Goal: Entertainment & Leisure: Consume media (video, audio)

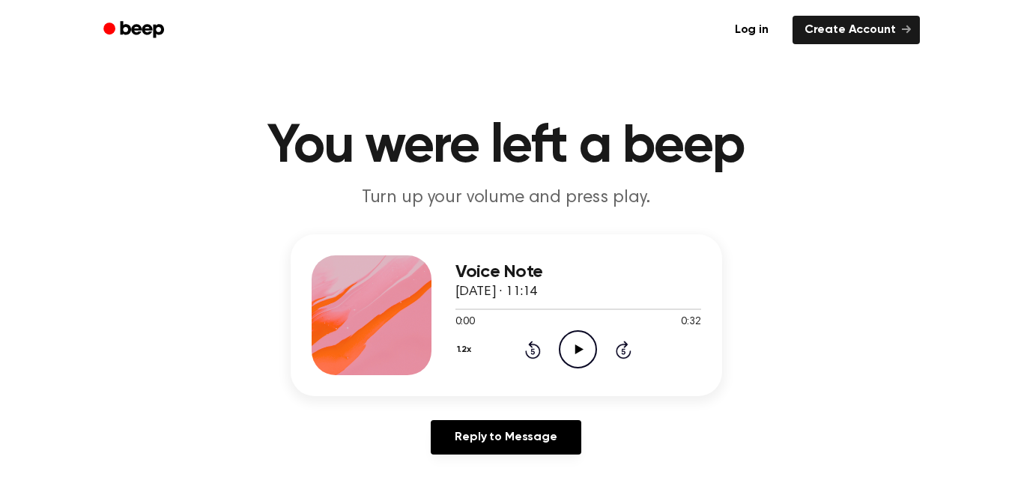
click at [581, 342] on icon "Play Audio" at bounding box center [578, 349] width 38 height 38
drag, startPoint x: 485, startPoint y: 306, endPoint x: 446, endPoint y: 309, distance: 39.1
click at [446, 309] on div "Voice Note 9 September 2025 · 11:14 0:06 0:32 Your browser does not support the…" at bounding box center [506, 315] width 431 height 162
click at [455, 306] on div at bounding box center [578, 309] width 246 height 12
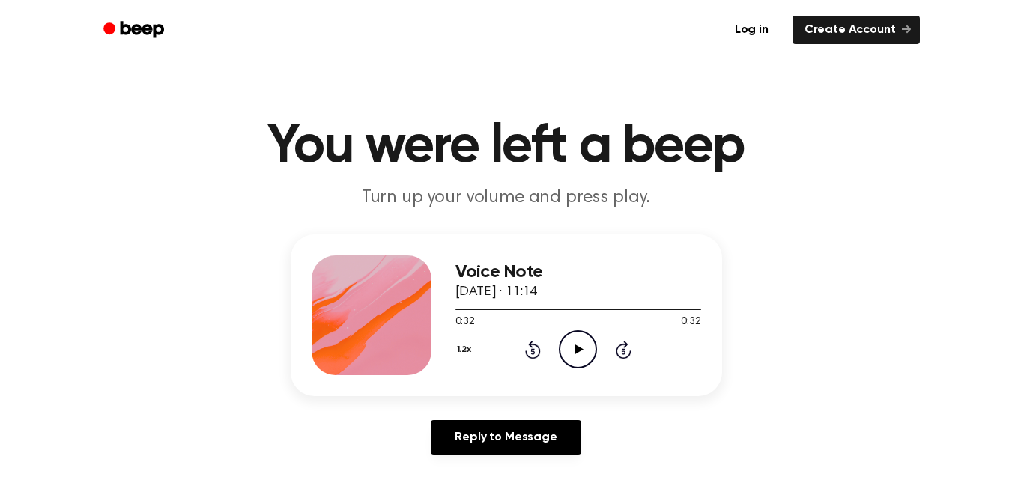
click at [562, 349] on icon "Play Audio" at bounding box center [578, 349] width 38 height 38
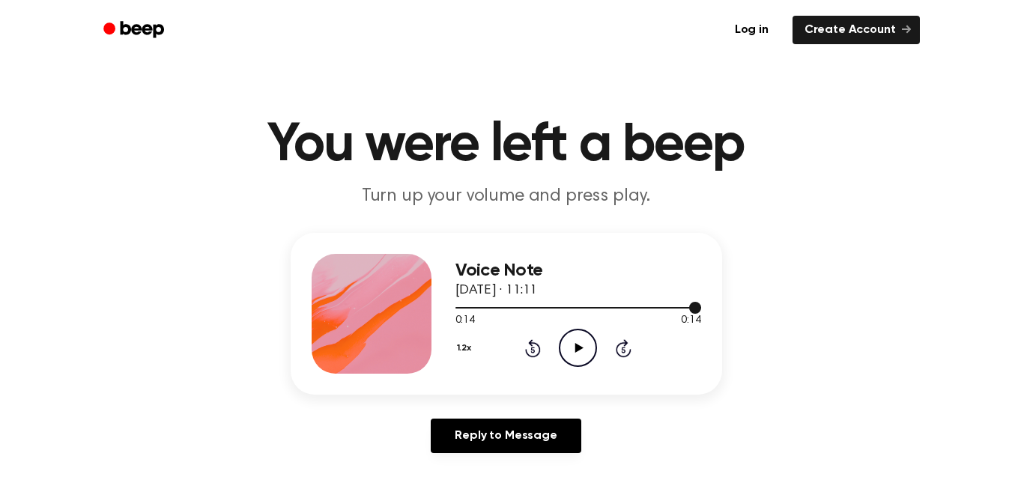
scroll to position [1, 0]
click at [574, 355] on icon "Play Audio" at bounding box center [578, 348] width 38 height 38
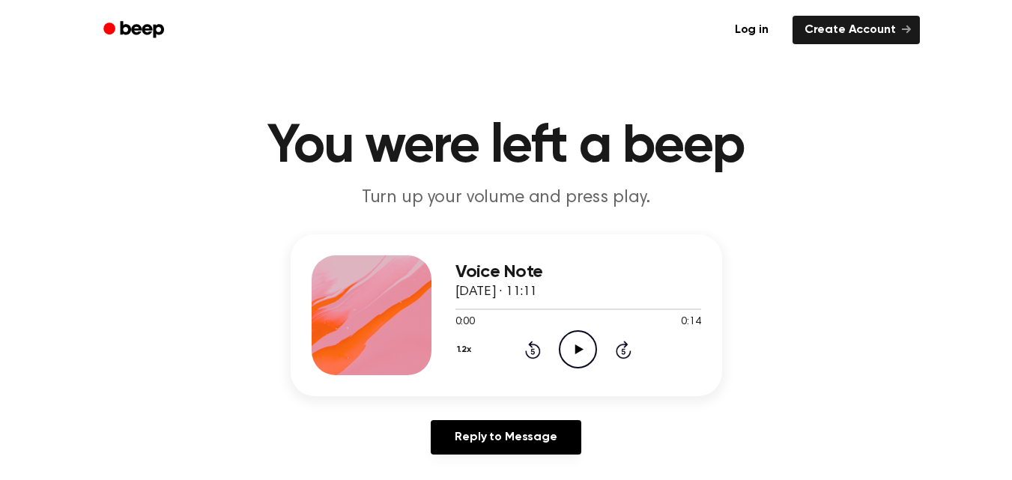
click at [576, 340] on icon "Play Audio" at bounding box center [578, 349] width 38 height 38
click at [569, 351] on icon "Play Audio" at bounding box center [578, 349] width 38 height 38
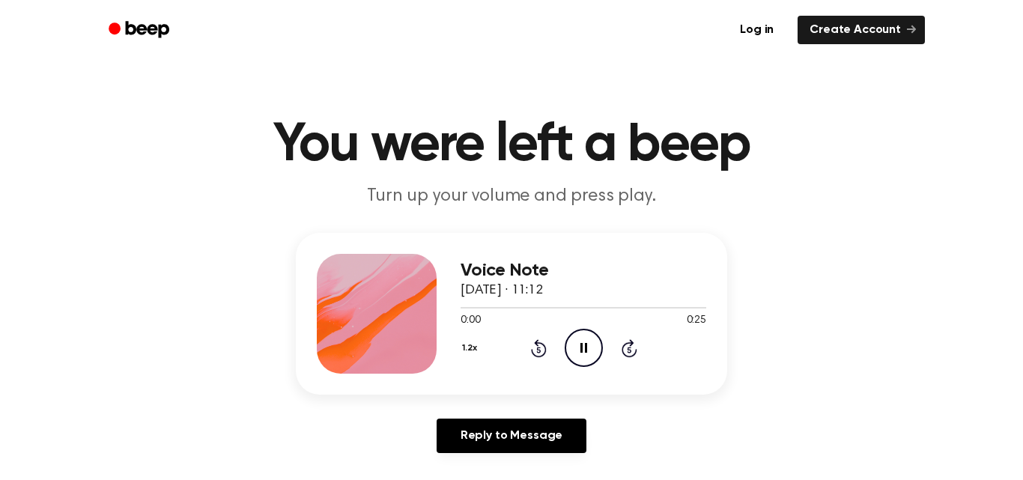
click at [466, 351] on button "1.2x" at bounding box center [472, 348] width 22 height 25
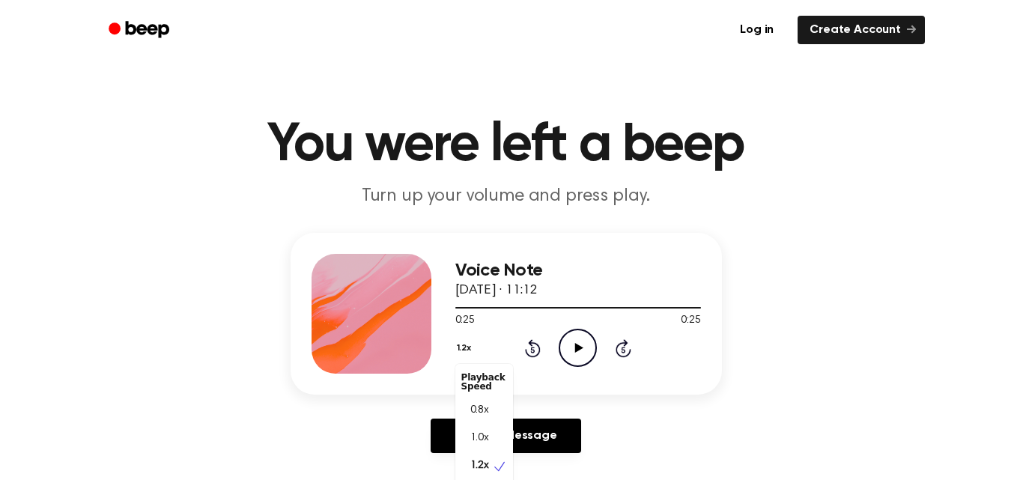
click at [566, 351] on div "1.2x Playback Speed 0.8x 1.0x 1.2x 1.5x 2.0x Rewind 5 seconds Play Audio Skip 5…" at bounding box center [578, 348] width 246 height 38
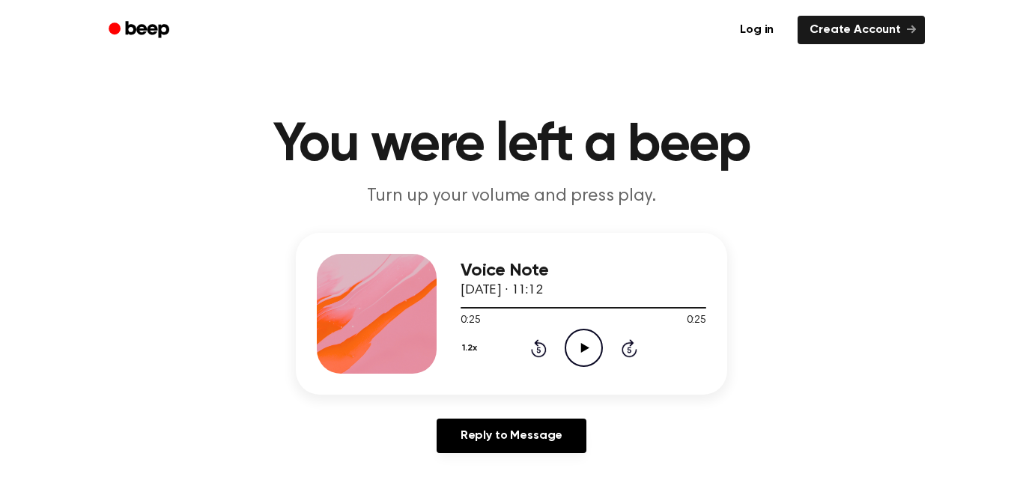
click at [466, 350] on button "1.2x" at bounding box center [472, 348] width 22 height 25
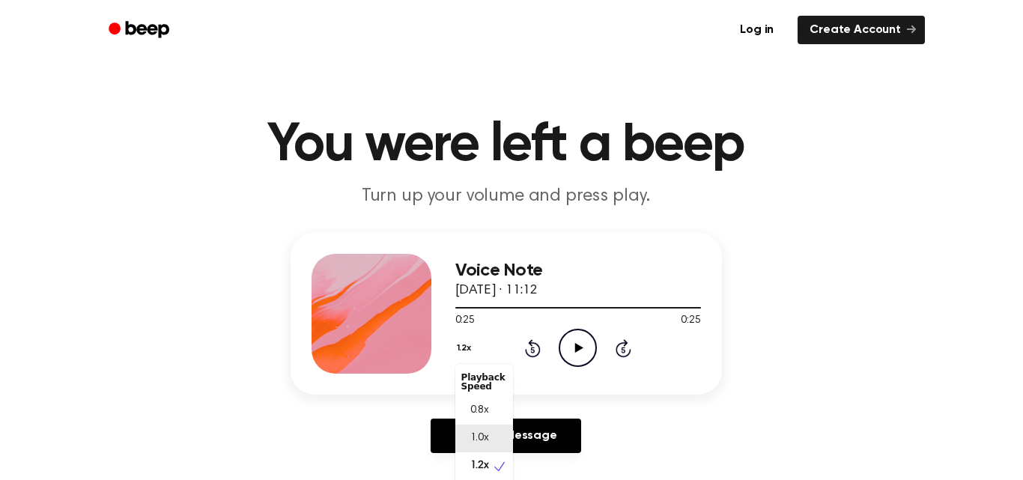
click at [488, 435] on span "1.0x" at bounding box center [479, 439] width 19 height 16
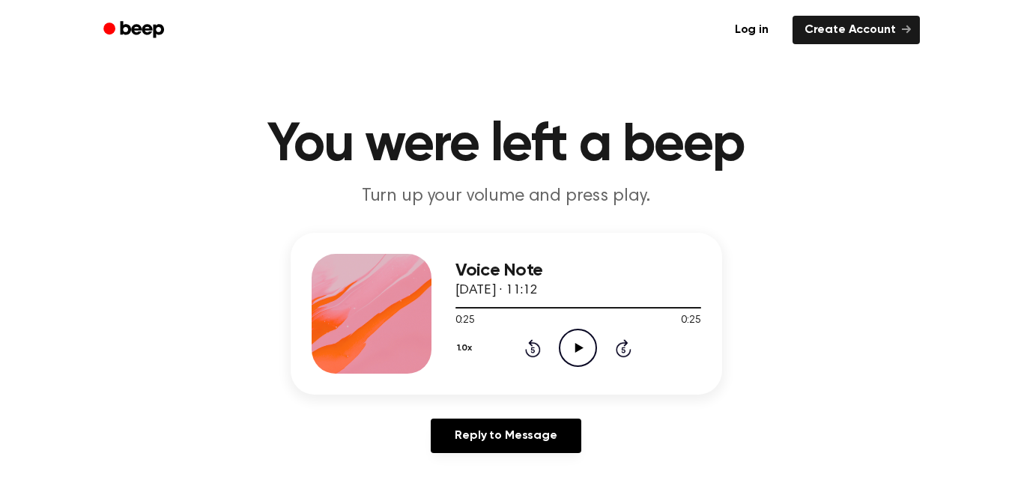
click at [575, 354] on icon "Play Audio" at bounding box center [578, 348] width 38 height 38
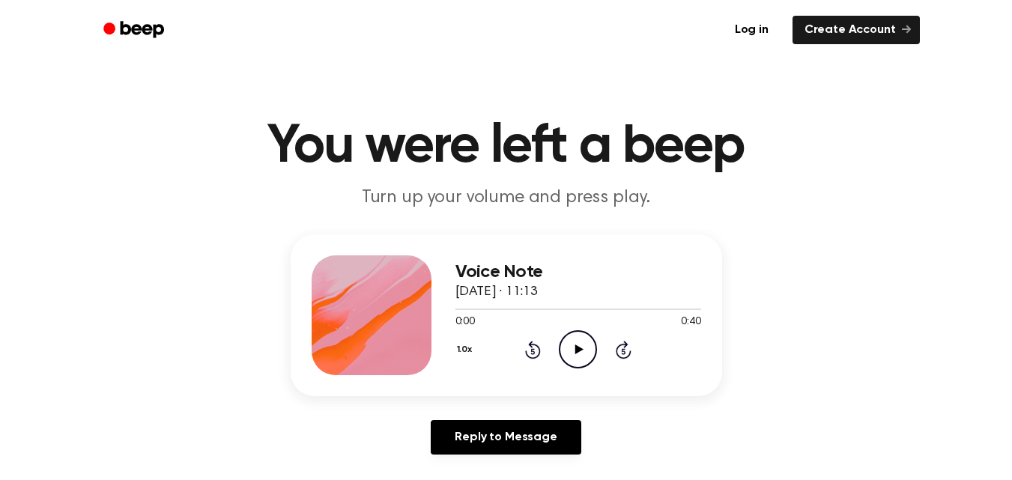
click at [576, 336] on icon "Play Audio" at bounding box center [578, 349] width 38 height 38
click at [576, 336] on icon "Pause Audio" at bounding box center [578, 349] width 38 height 38
click at [576, 336] on icon "Play Audio" at bounding box center [578, 349] width 38 height 38
click at [578, 342] on icon "Pause Audio" at bounding box center [578, 349] width 38 height 38
click at [583, 342] on icon "Play Audio" at bounding box center [578, 349] width 38 height 38
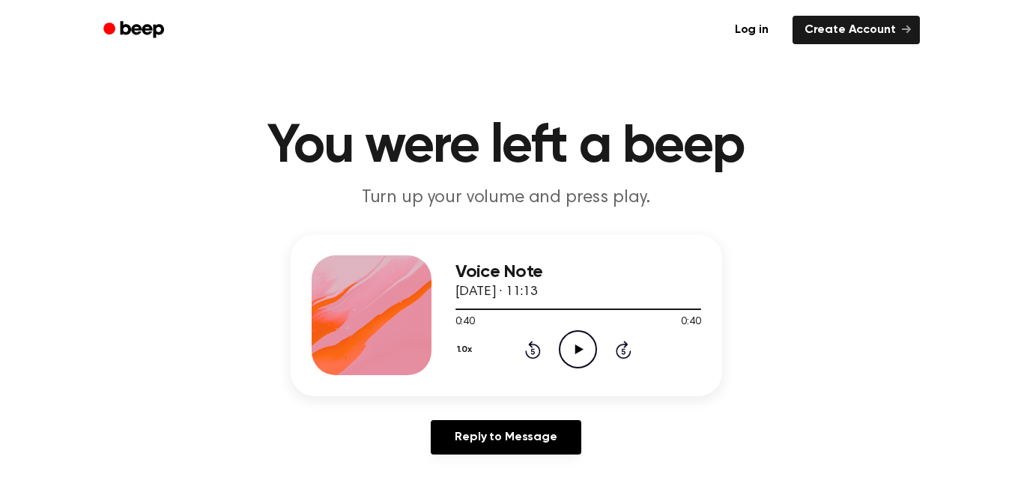
click at [568, 346] on icon "Play Audio" at bounding box center [578, 349] width 38 height 38
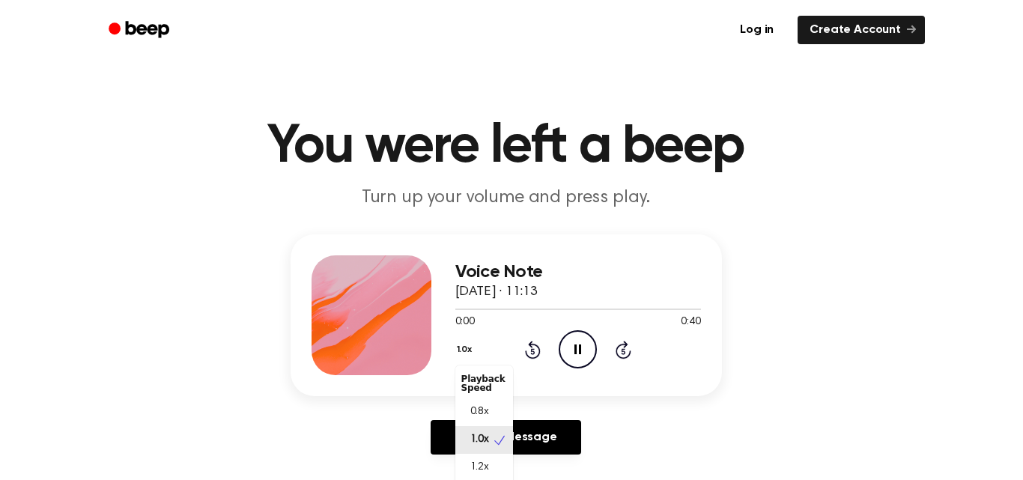
click at [466, 353] on button "1.0x" at bounding box center [466, 349] width 22 height 25
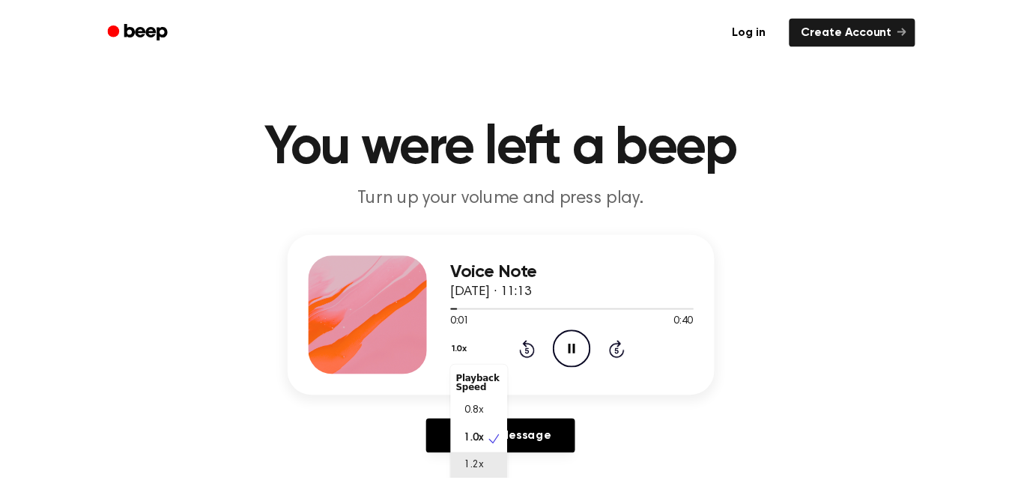
scroll to position [1, 0]
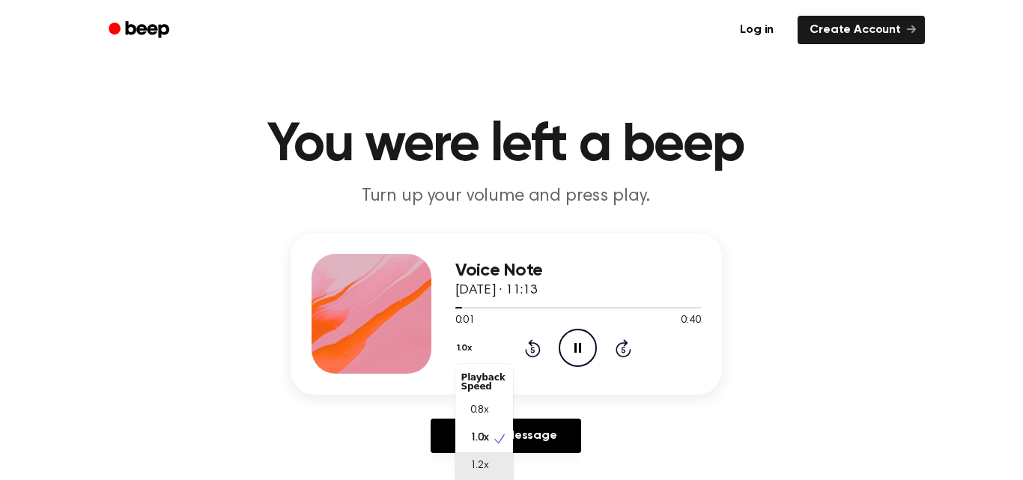
click at [502, 463] on div "1.2x" at bounding box center [484, 466] width 58 height 28
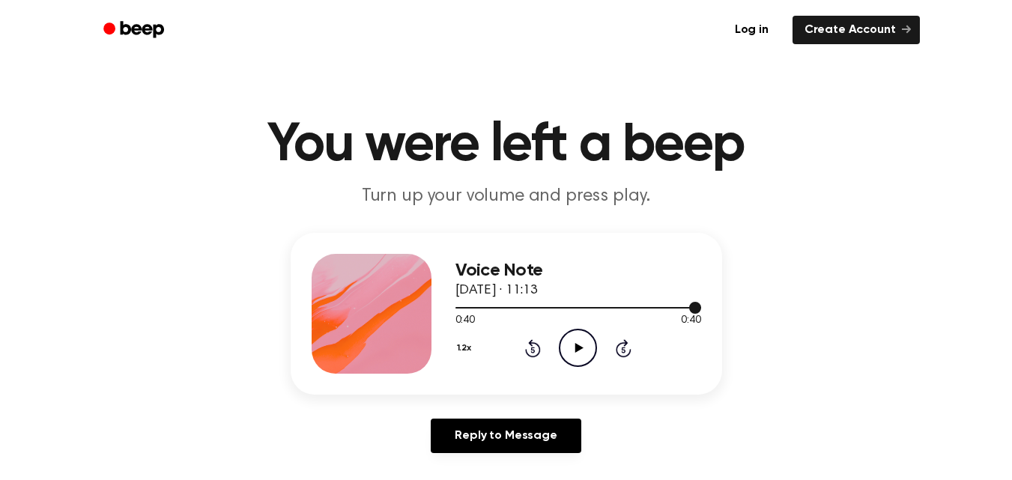
click at [583, 308] on div at bounding box center [578, 307] width 246 height 1
click at [571, 341] on icon "Play Audio" at bounding box center [578, 348] width 38 height 38
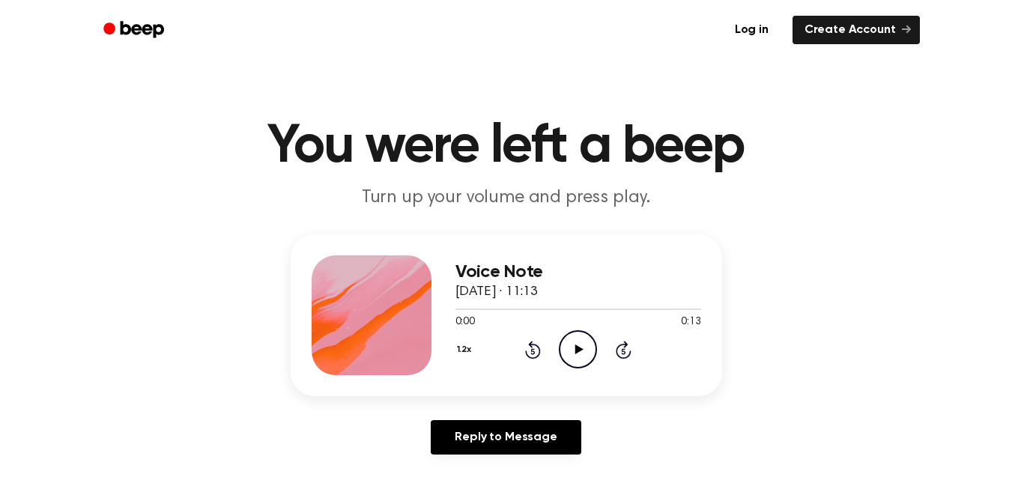
click at [574, 342] on icon "Play Audio" at bounding box center [578, 349] width 38 height 38
click at [571, 341] on icon "Pause Audio" at bounding box center [578, 349] width 38 height 38
click at [580, 352] on icon "Play Audio" at bounding box center [578, 349] width 38 height 38
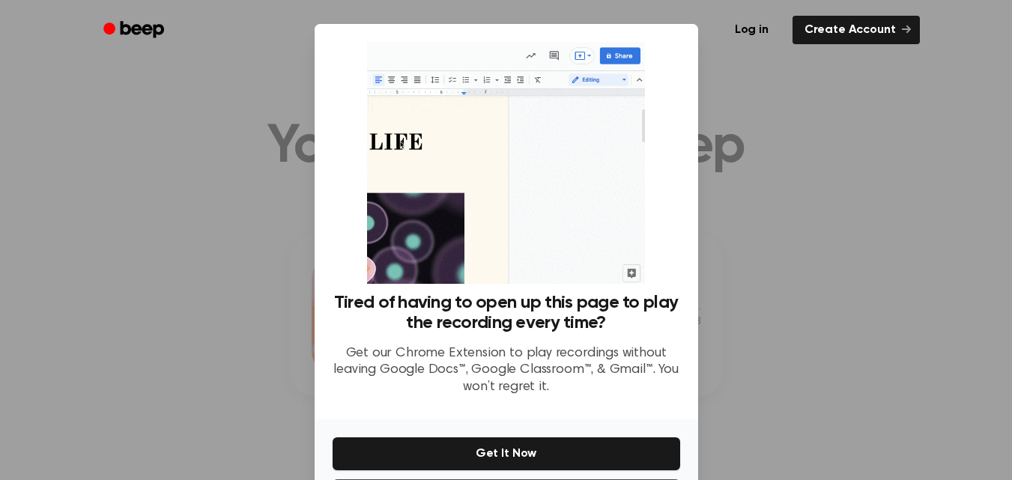
scroll to position [65, 0]
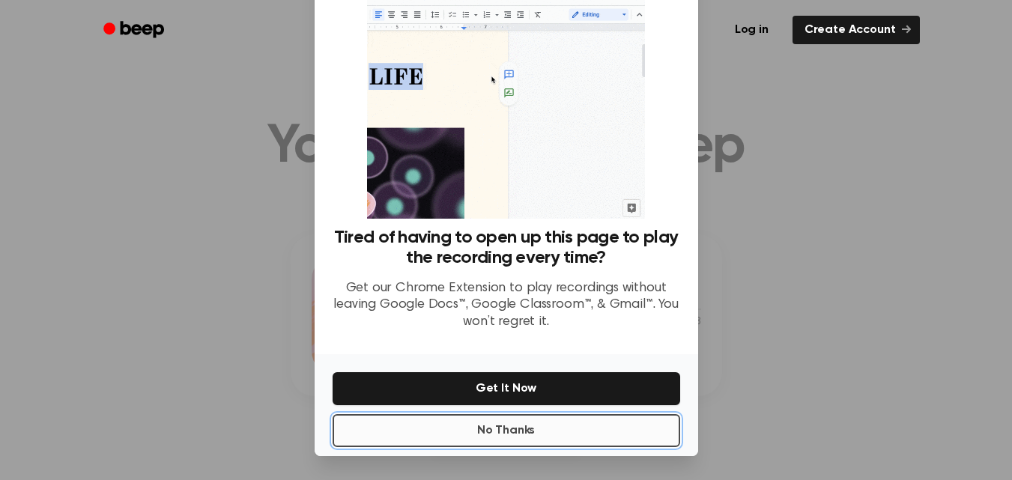
click at [574, 438] on button "No Thanks" at bounding box center [507, 430] width 348 height 33
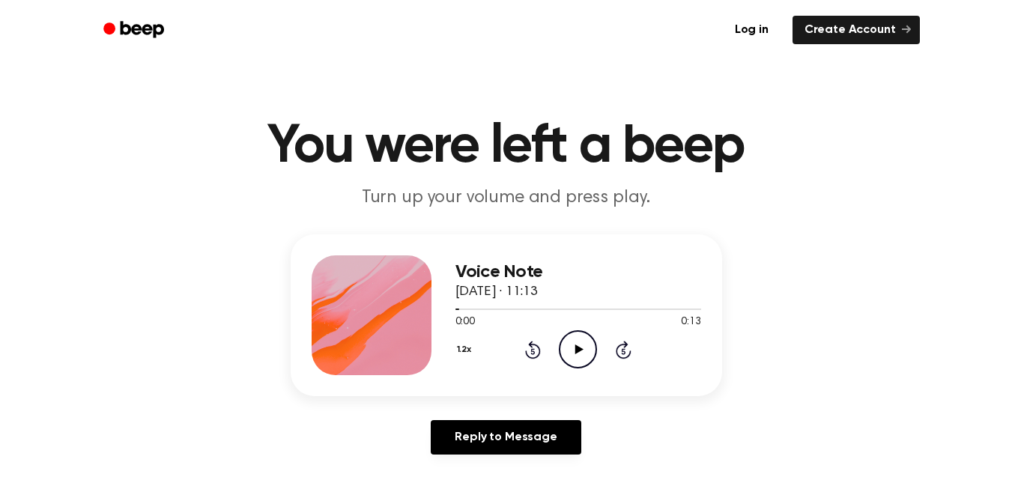
click at [565, 348] on icon "Play Audio" at bounding box center [578, 349] width 38 height 38
click at [583, 348] on icon "Play Audio" at bounding box center [578, 349] width 38 height 38
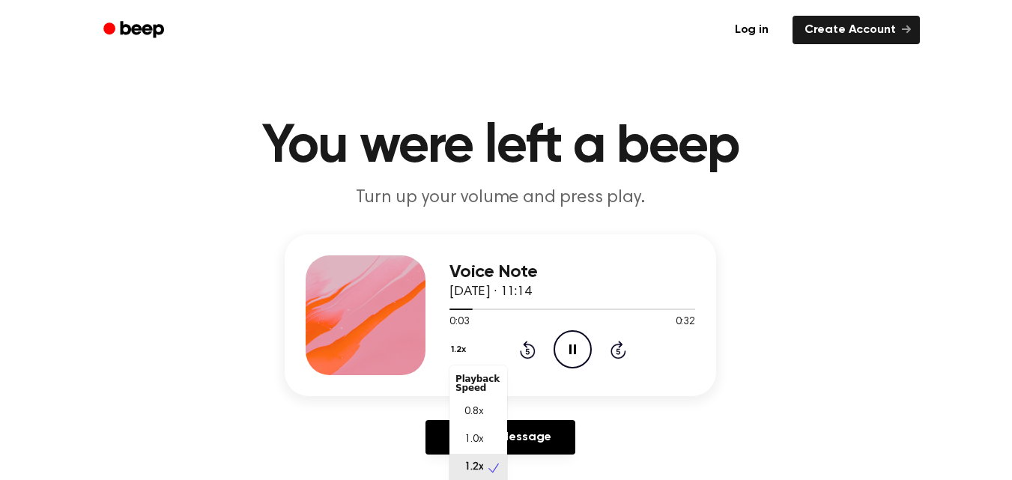
scroll to position [1, 0]
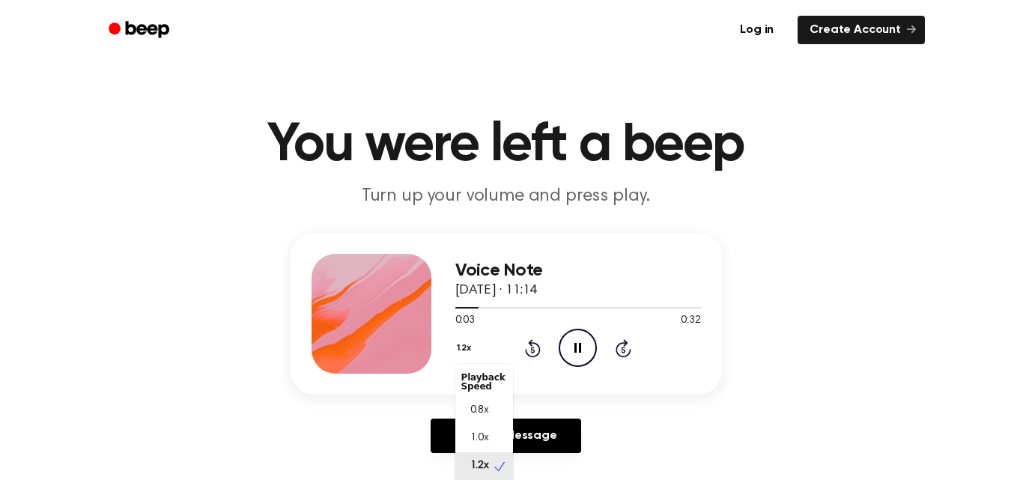
click at [466, 345] on button "1.2x" at bounding box center [466, 348] width 22 height 25
click at [482, 425] on div "1.0x" at bounding box center [484, 439] width 58 height 28
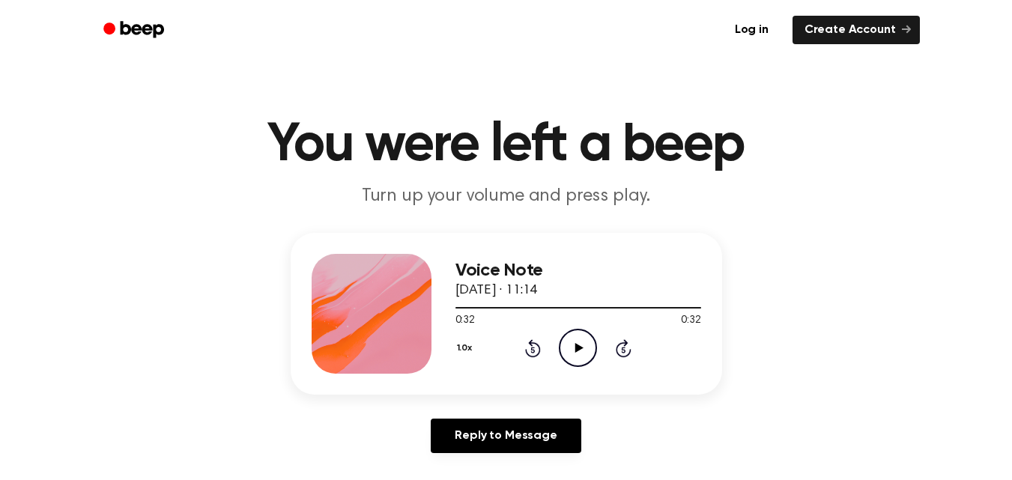
click at [571, 339] on icon "Play Audio" at bounding box center [578, 348] width 38 height 38
click at [574, 347] on icon at bounding box center [577, 348] width 7 height 10
